Goal: Information Seeking & Learning: Learn about a topic

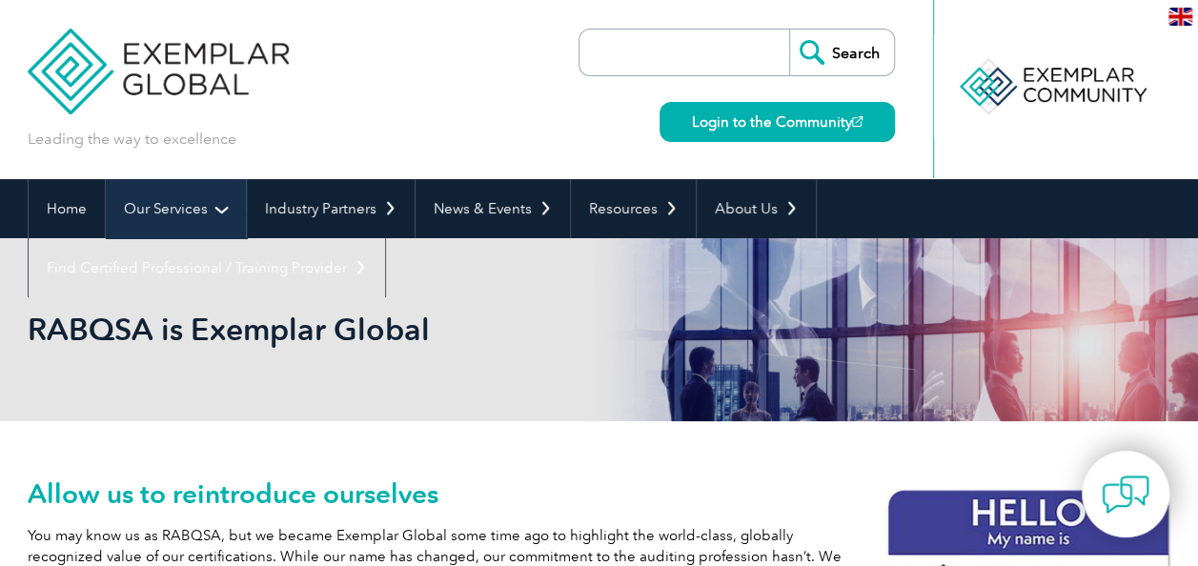
click at [181, 233] on link "Our Services" at bounding box center [176, 208] width 140 height 59
click at [179, 215] on link "Our Services" at bounding box center [176, 208] width 140 height 59
click at [225, 207] on link "Our Services" at bounding box center [176, 208] width 140 height 59
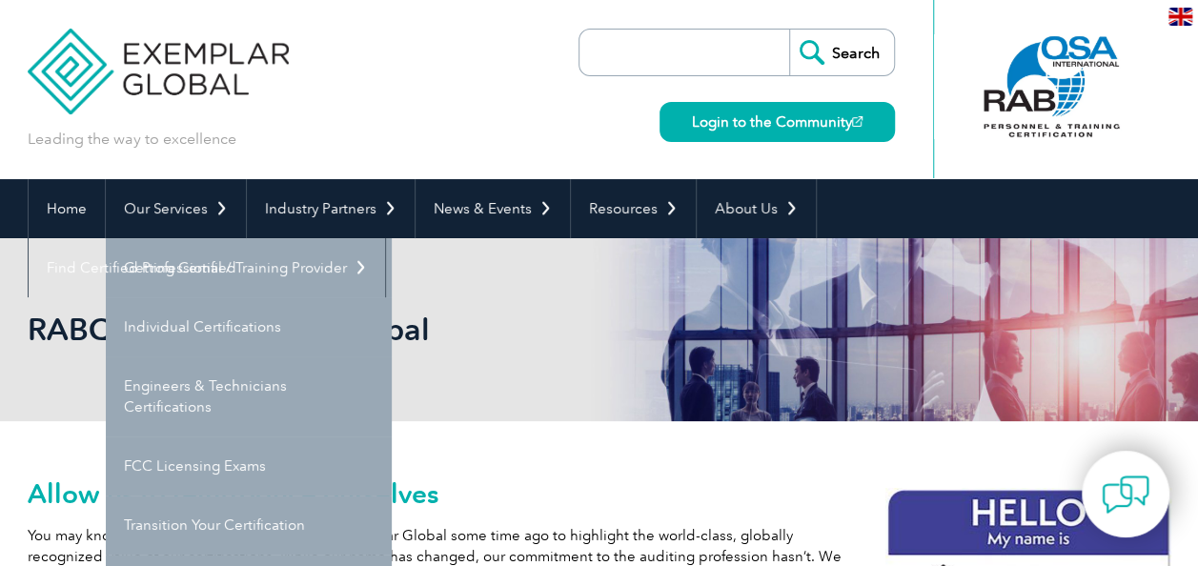
click at [482, 416] on div "RABQSA is Exemplar Global" at bounding box center [600, 329] width 1144 height 183
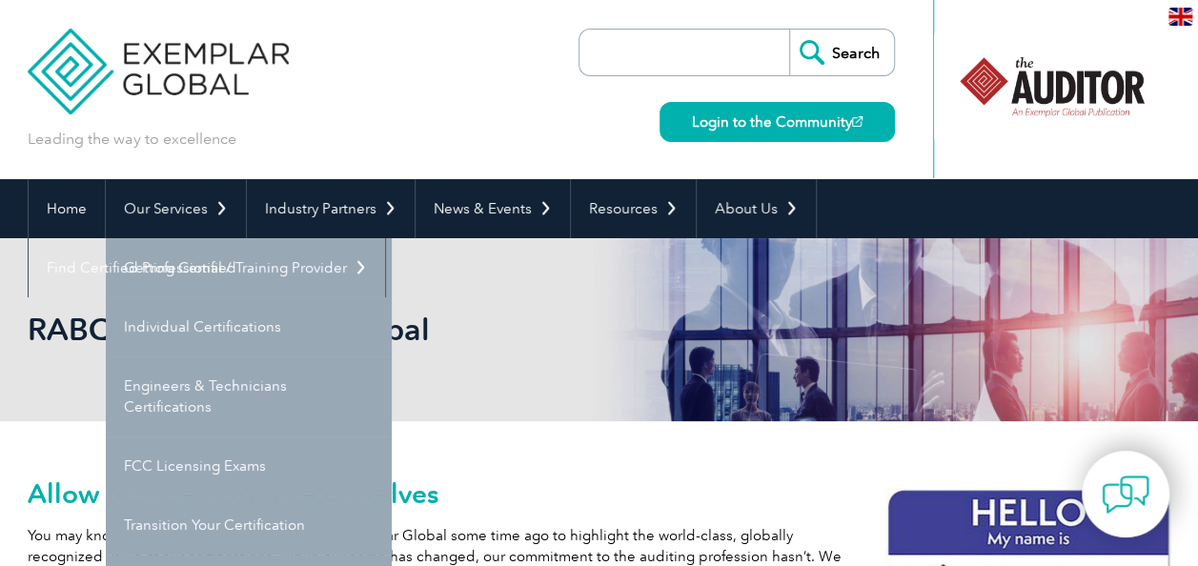
click at [176, 261] on link "Getting Certified" at bounding box center [249, 267] width 286 height 59
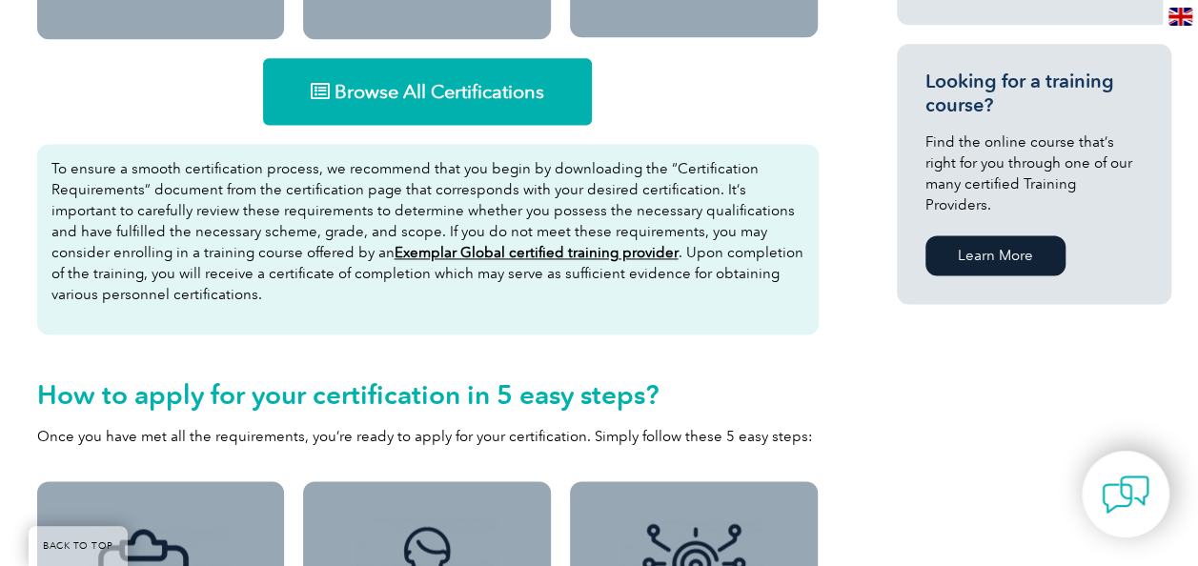
scroll to position [1257, 0]
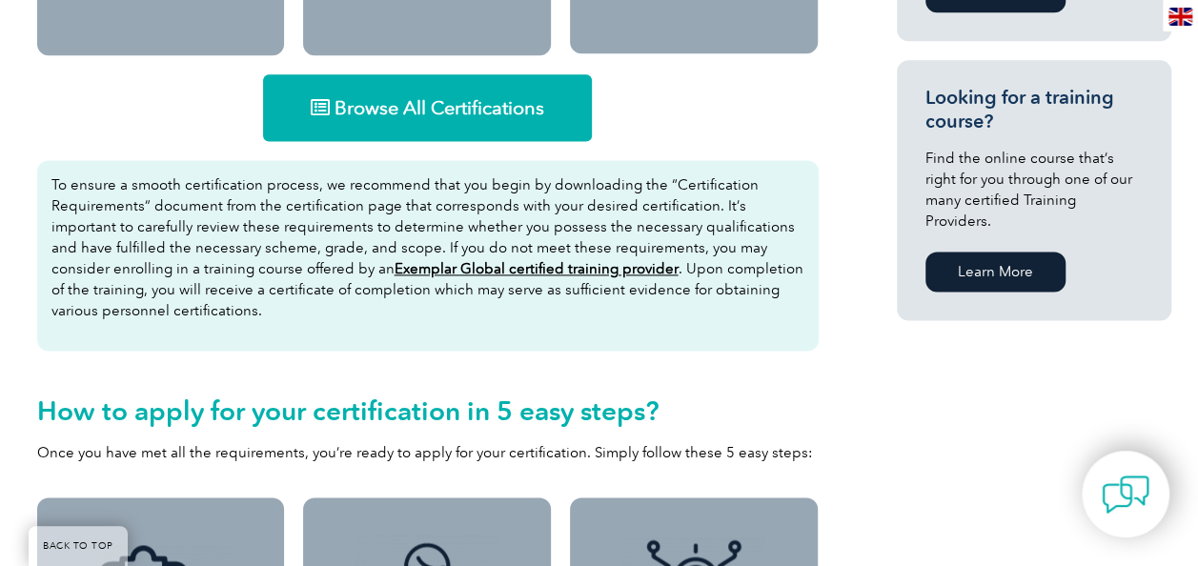
click at [370, 91] on link "Browse All Certifications" at bounding box center [427, 107] width 329 height 67
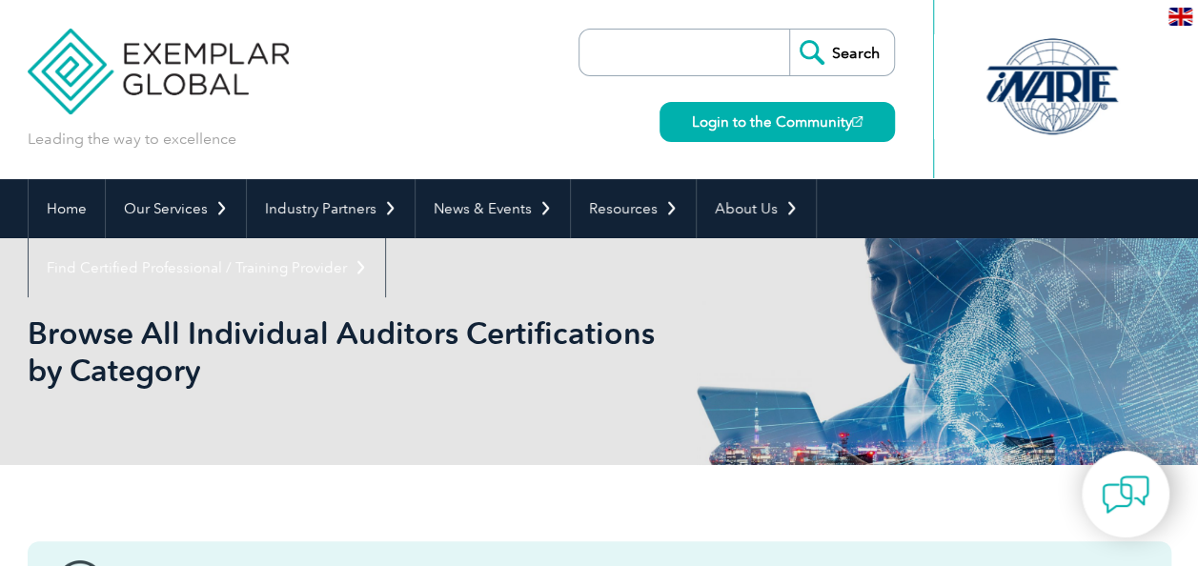
click at [1166, 116] on div at bounding box center [1159, 89] width 24 height 178
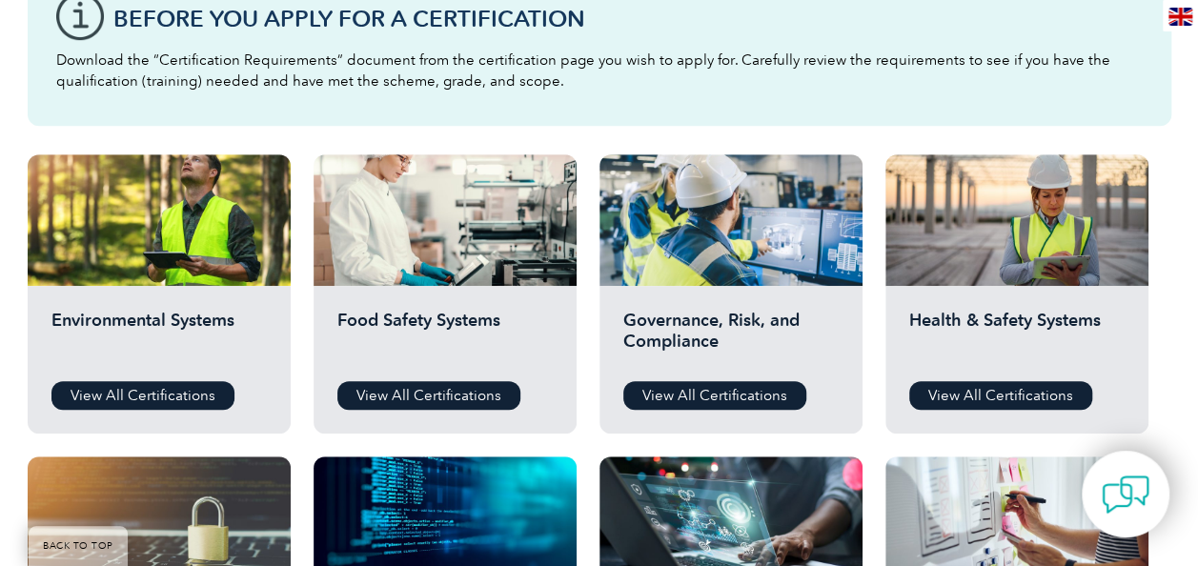
scroll to position [576, 0]
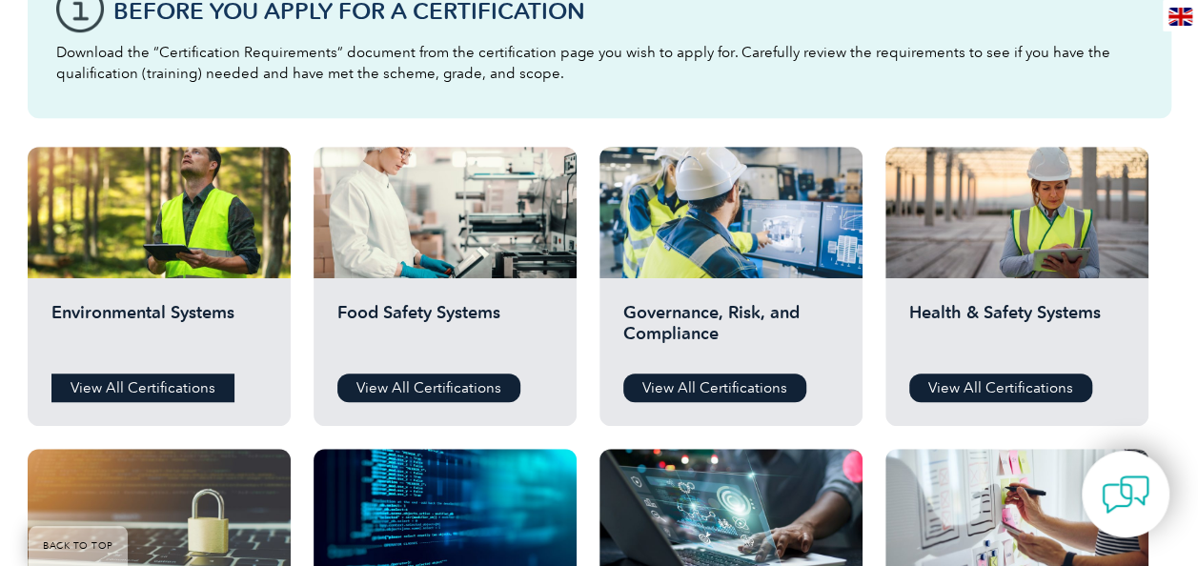
click at [161, 387] on link "View All Certifications" at bounding box center [142, 388] width 183 height 29
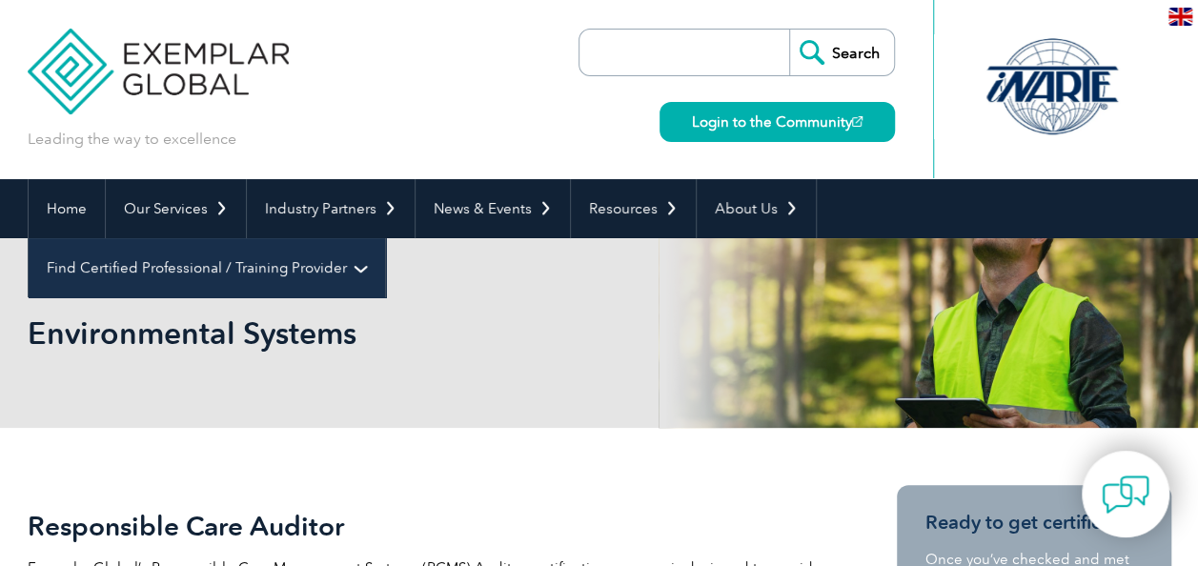
click at [385, 238] on link "Find Certified Professional / Training Provider" at bounding box center [207, 267] width 356 height 59
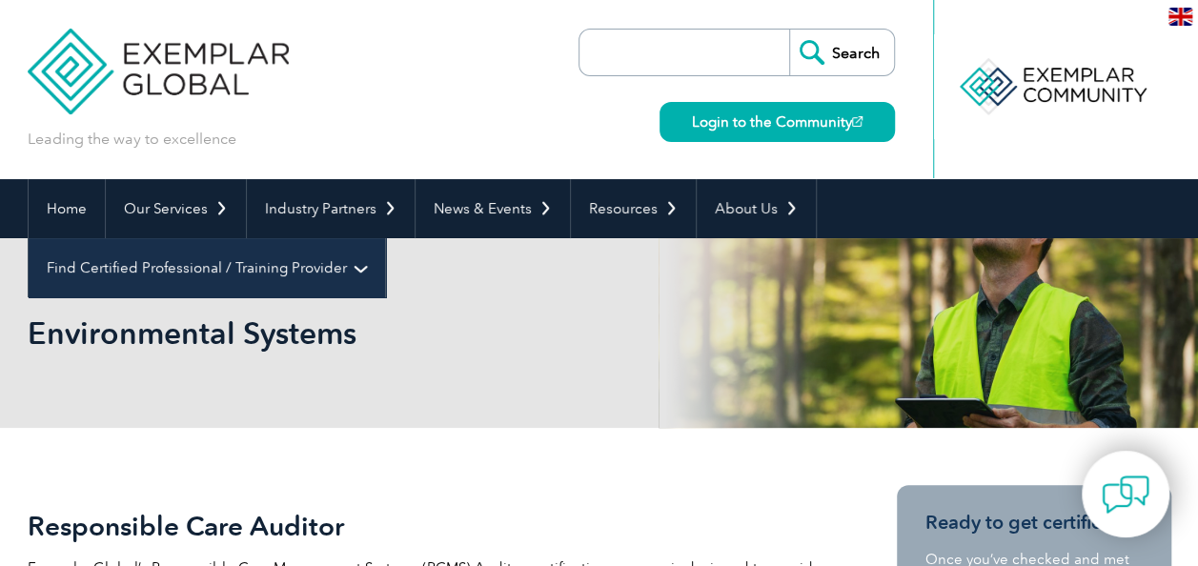
click at [385, 238] on link "Find Certified Professional / Training Provider" at bounding box center [207, 267] width 356 height 59
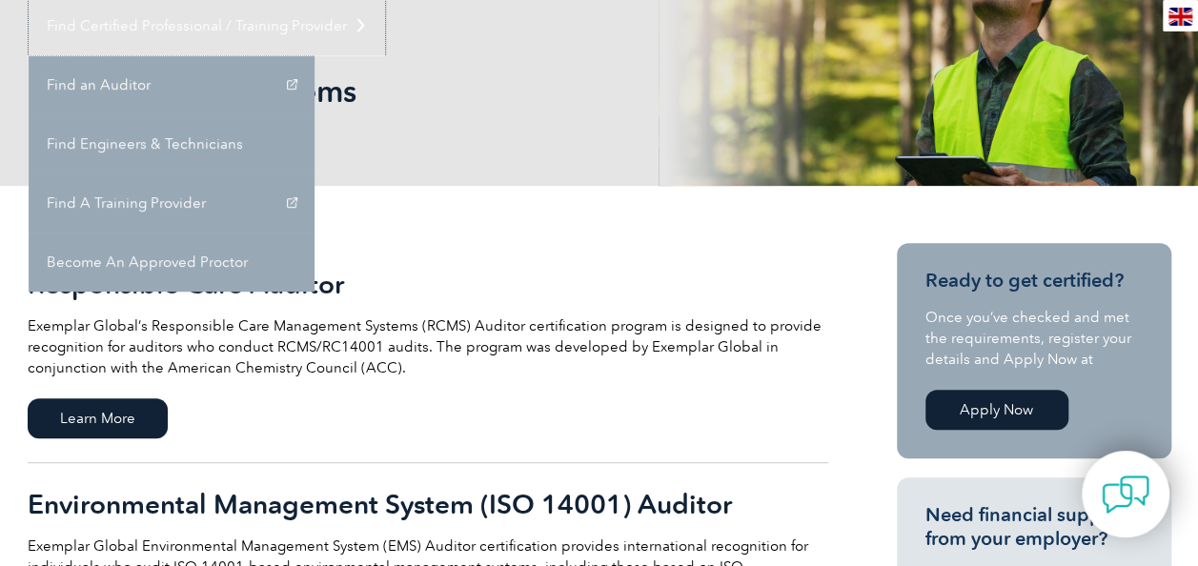
scroll to position [122, 0]
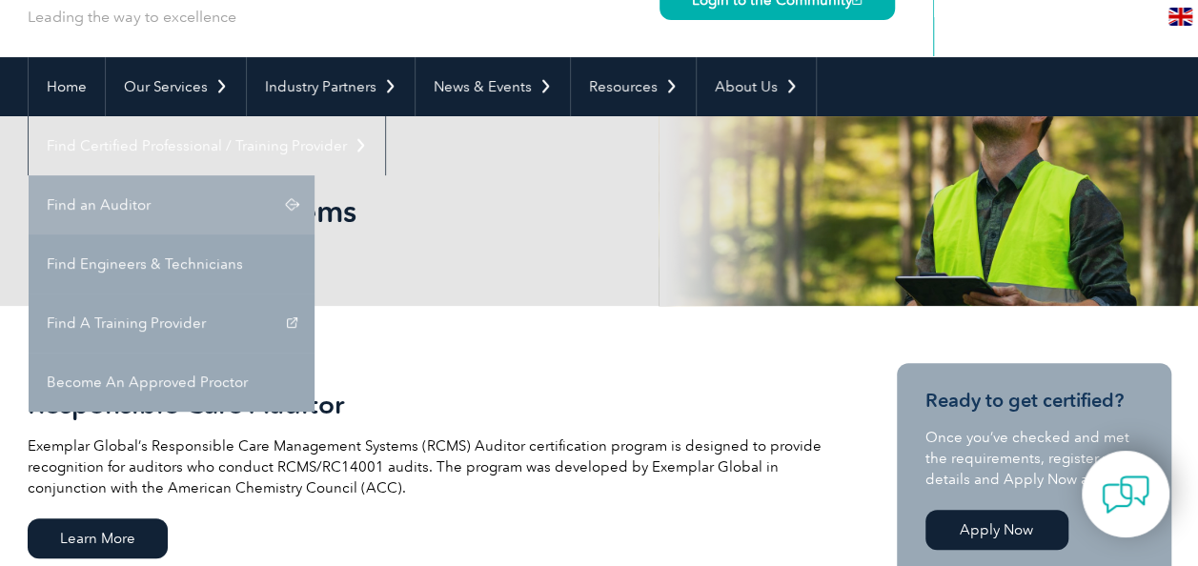
click at [314, 175] on link "Find an Auditor" at bounding box center [172, 204] width 286 height 59
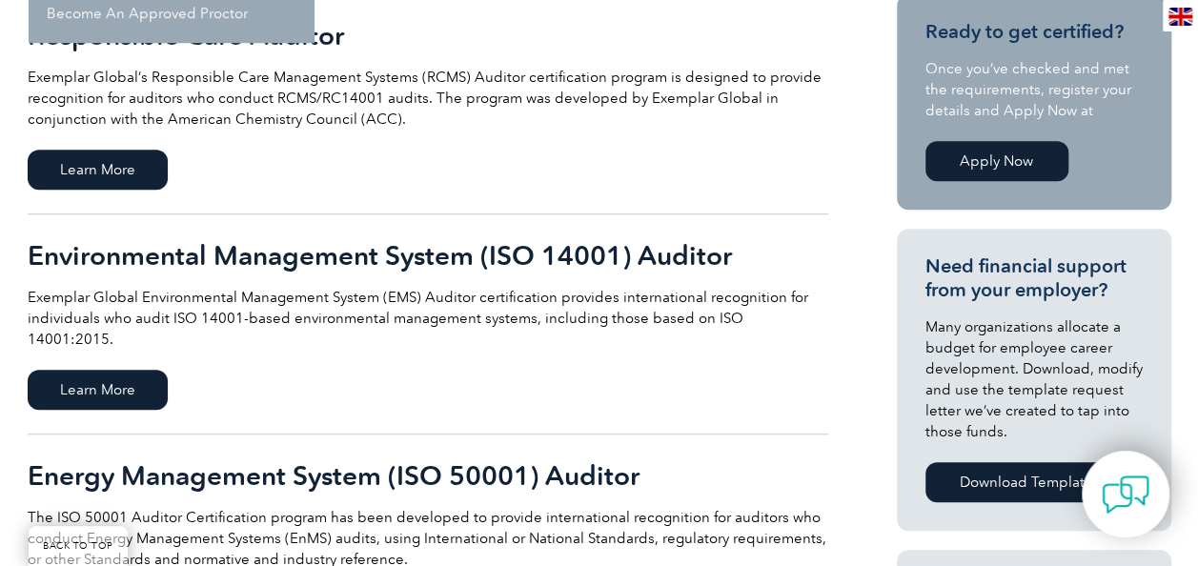
scroll to position [499, 0]
